Goal: Communication & Community: Share content

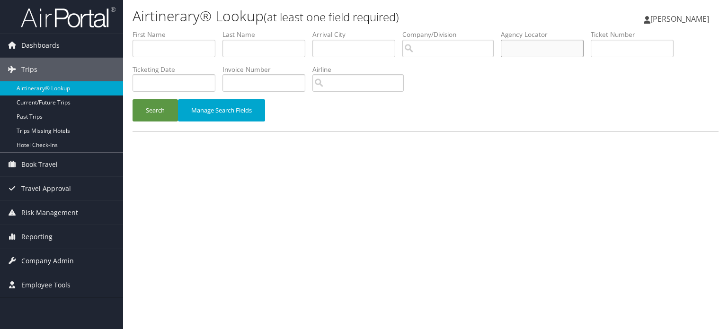
click at [562, 45] on input "text" at bounding box center [542, 49] width 83 height 18
paste input "DCYSBG"
type input "DCYSBG"
click at [69, 88] on link "Airtinerary® Lookup" at bounding box center [61, 88] width 123 height 14
click at [146, 113] on button "Search" at bounding box center [154, 110] width 45 height 22
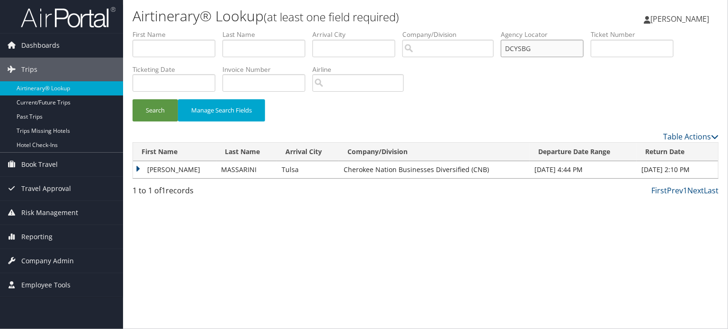
click at [522, 47] on input "DCYSBG" at bounding box center [542, 49] width 83 height 18
click at [175, 173] on td "MICHAEL GENESIO" at bounding box center [174, 169] width 83 height 17
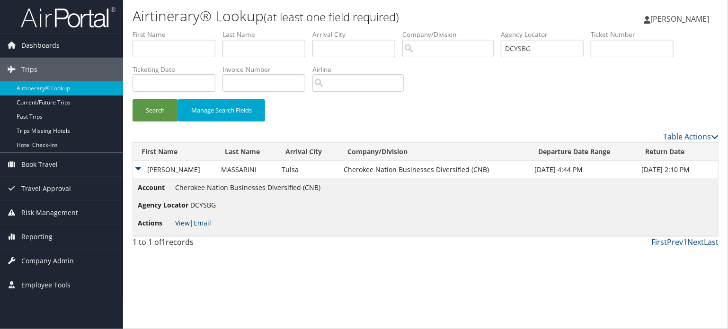
click at [181, 222] on link "View" at bounding box center [182, 223] width 15 height 9
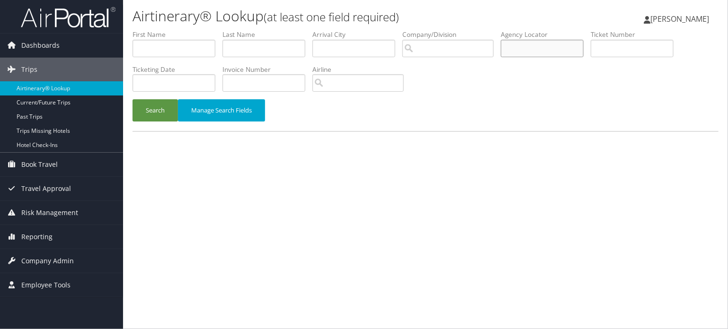
click at [548, 47] on input "text" at bounding box center [542, 49] width 83 height 18
paste input "DM9QYC"
type input "DM9QYC"
click at [156, 106] on button "Search" at bounding box center [154, 110] width 45 height 22
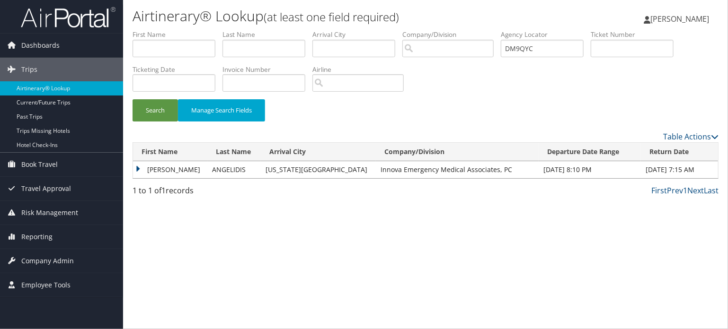
click at [161, 169] on td "MATTHEW" at bounding box center [170, 169] width 74 height 17
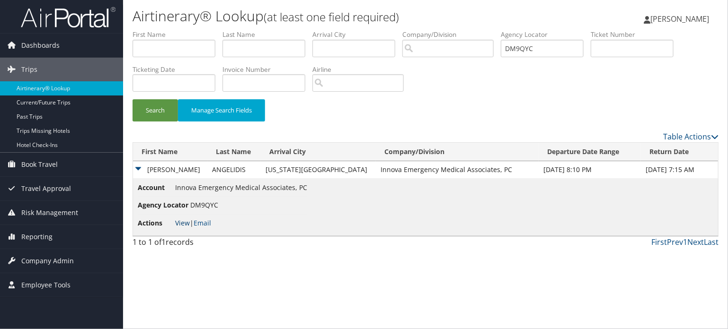
click at [181, 223] on link "View" at bounding box center [182, 223] width 15 height 9
click at [208, 199] on li "Agency Locator DM9QYC" at bounding box center [222, 206] width 169 height 18
copy span "DM9QYC"
click at [356, 255] on div "Airtinerary® Lookup (at least one field required) Vivek Ranjan Vivek Ranjan My …" at bounding box center [425, 164] width 605 height 329
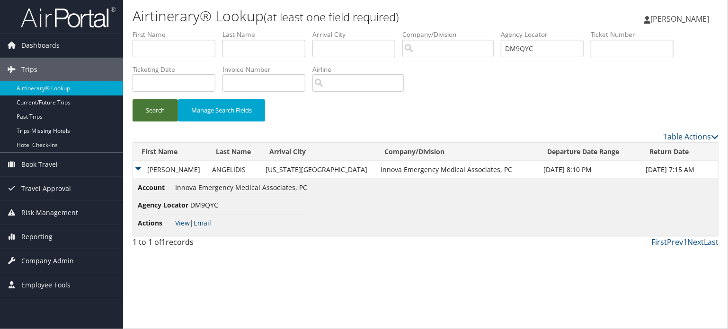
click at [160, 111] on button "Search" at bounding box center [154, 110] width 45 height 22
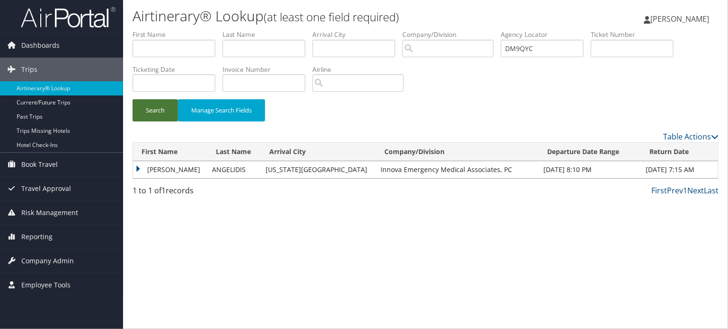
click at [141, 114] on button "Search" at bounding box center [154, 110] width 45 height 22
click at [145, 170] on td "MATTHEW" at bounding box center [170, 169] width 74 height 17
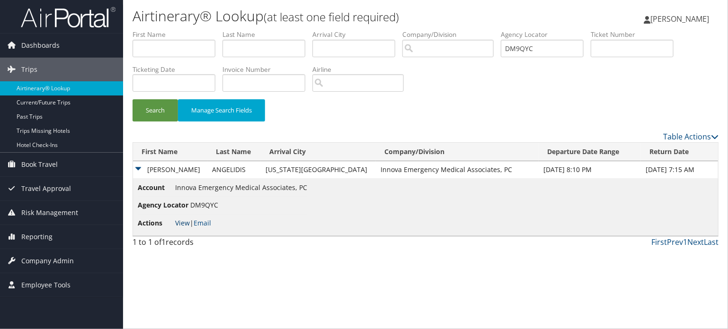
click at [181, 222] on link "View" at bounding box center [182, 223] width 15 height 9
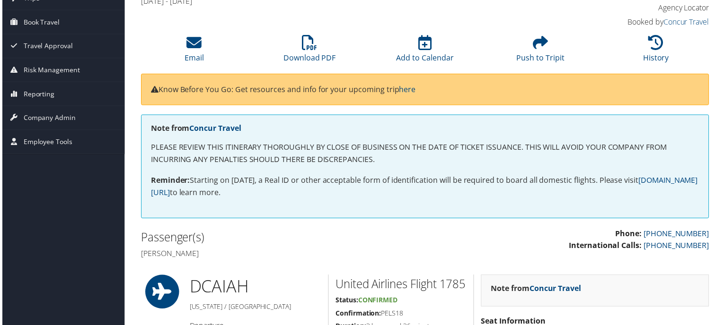
scroll to position [63, 0]
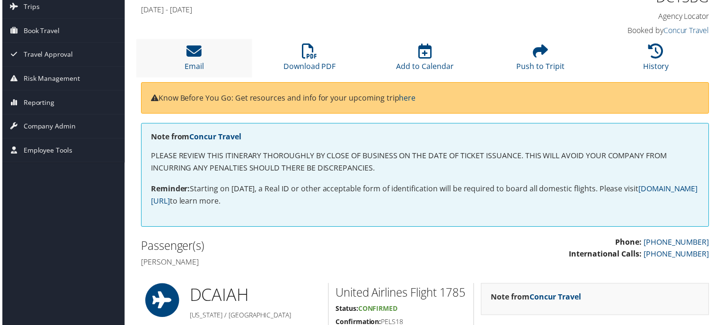
click at [202, 53] on li "Email" at bounding box center [193, 58] width 116 height 38
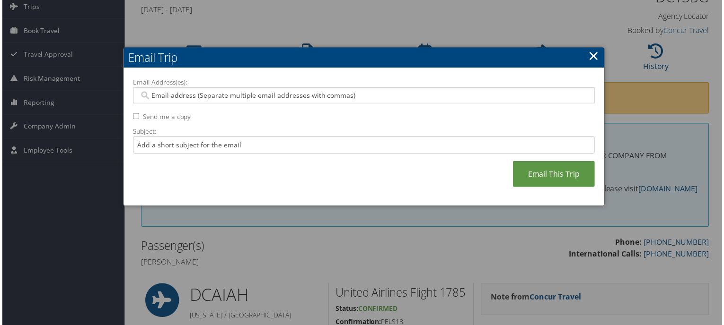
click at [321, 94] on input "Email Address(es):" at bounding box center [364, 95] width 452 height 9
paste input "MICHAEL.MASSARINI@CHEROKEE-FEDERAL.COM"
type input "MICHAEL.MASSARINI@CHEROKEE-FEDERAL.COM"
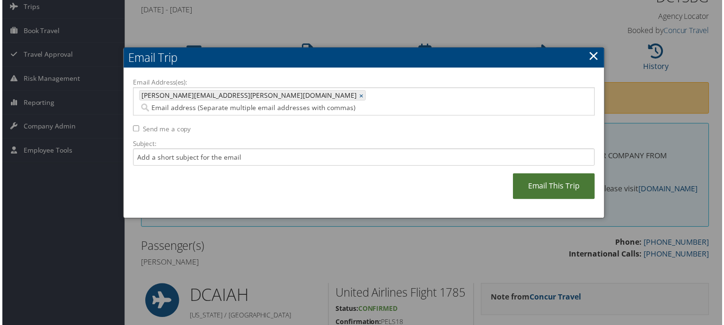
click at [543, 175] on link "Email This Trip" at bounding box center [555, 188] width 82 height 26
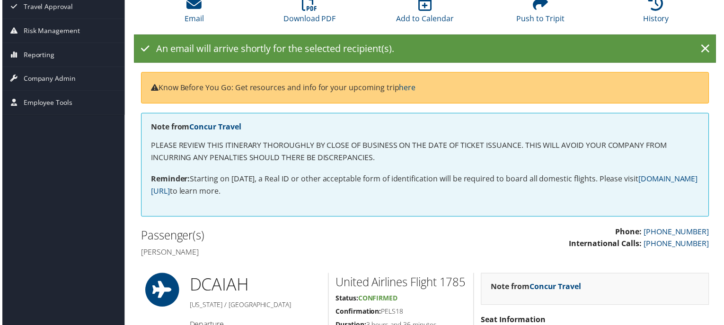
scroll to position [126, 0]
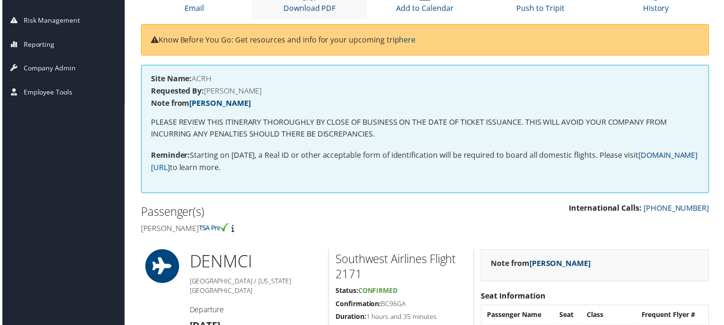
scroll to position [63, 0]
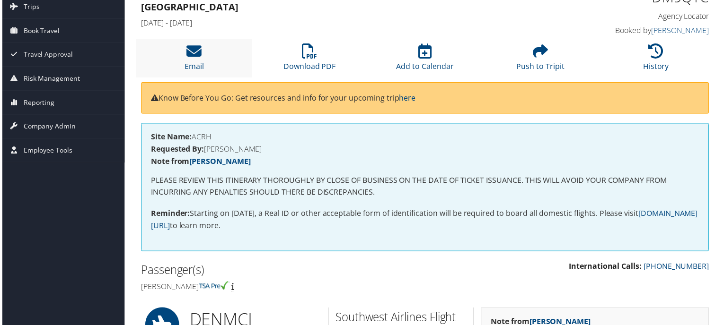
click at [170, 62] on li "Email" at bounding box center [193, 58] width 116 height 38
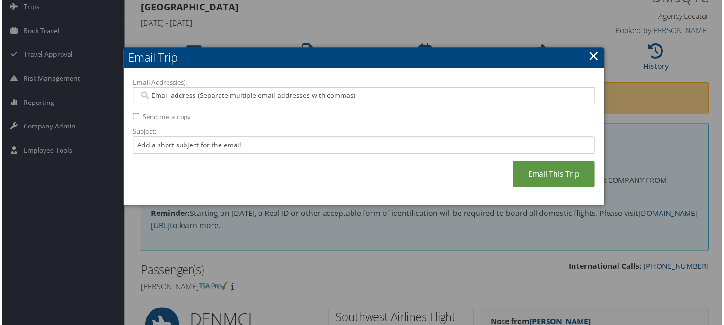
click at [230, 94] on input "Email Address(es):" at bounding box center [364, 95] width 452 height 9
paste input "[EMAIL_ADDRESS][DOMAIN_NAME]"
type input "[EMAIL_ADDRESS][DOMAIN_NAME]"
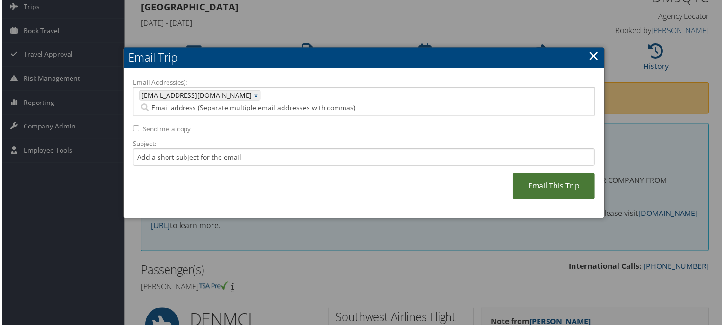
click at [559, 181] on link "Email This Trip" at bounding box center [555, 188] width 82 height 26
